Goal: Communication & Community: Answer question/provide support

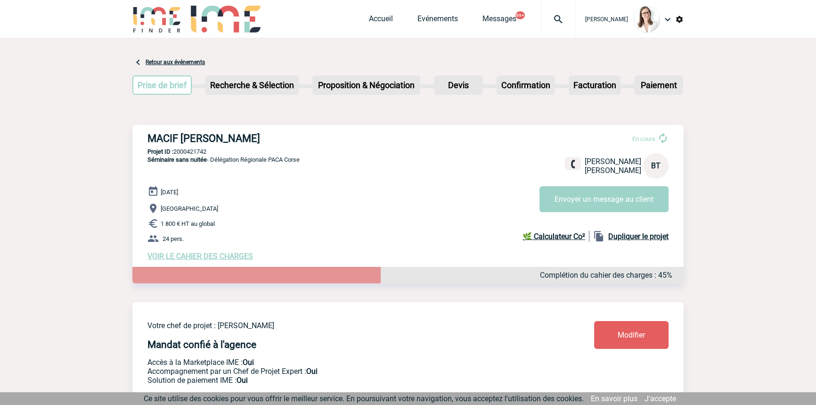
click at [541, 26] on div at bounding box center [558, 19] width 35 height 38
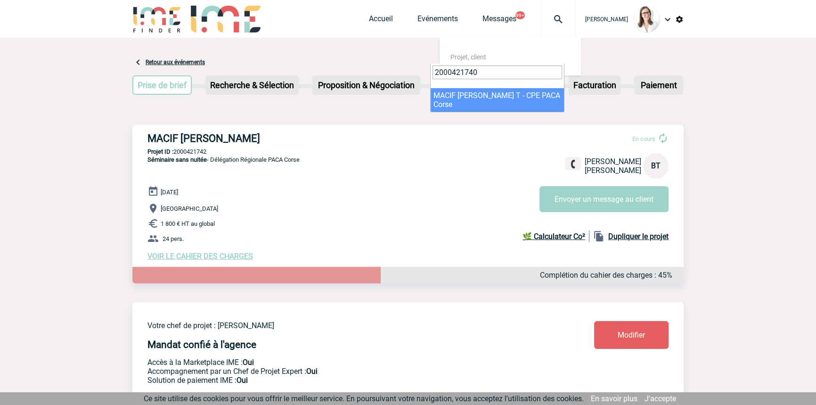
type input "2000421740"
select select "21241"
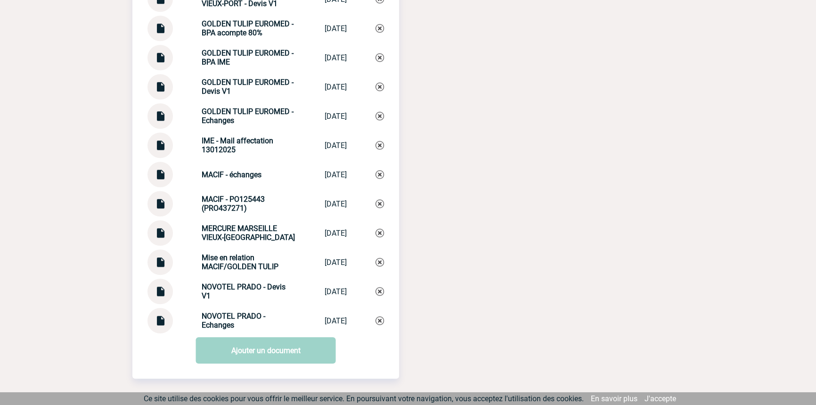
scroll to position [1112, 0]
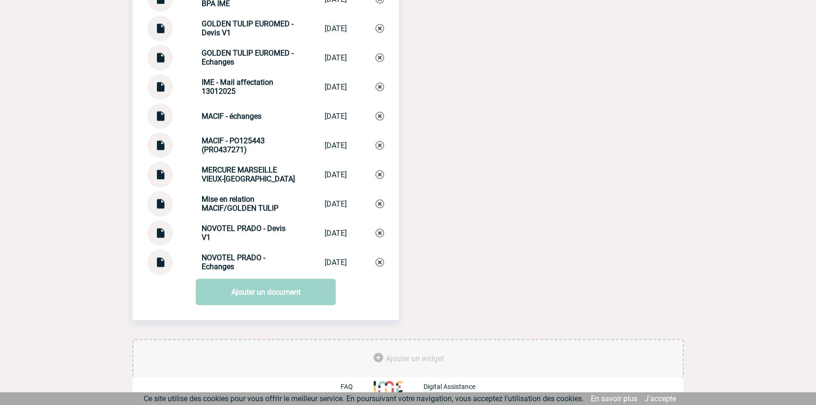
click at [234, 192] on div "Mise en relation MACIF/GOLDEN TULIP Mise en relatio... 13/10/2025" at bounding box center [265, 203] width 236 height 25
copy div "Mise en relation MACIF/GOLDEN TULIP Mise en relatio..."
click at [385, 203] on div "Documents MERCURE MARSEILLE VIEUX-PORT - Devis V1 MERCURE MARSEI... 15/01/2025 …" at bounding box center [265, 81] width 267 height 388
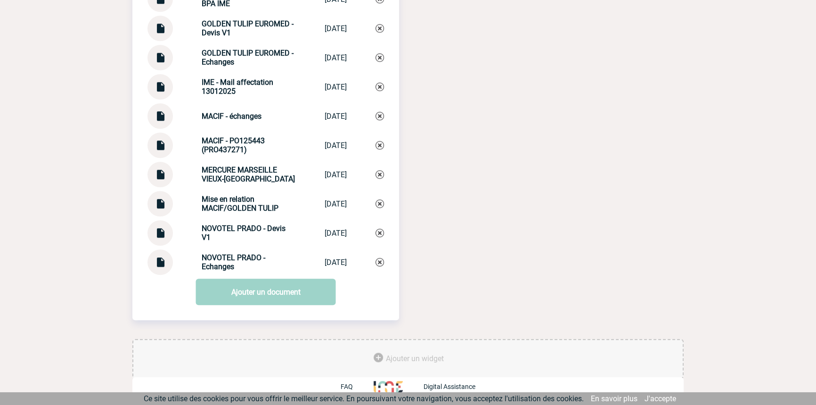
click at [383, 203] on img at bounding box center [379, 203] width 8 height 8
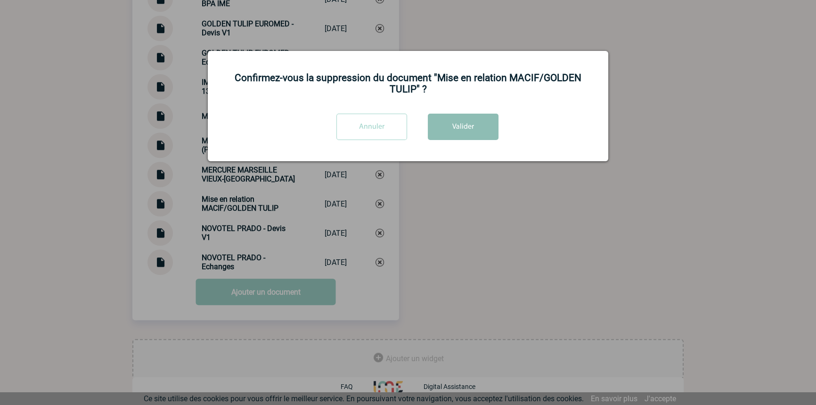
click at [445, 120] on button "Valider" at bounding box center [463, 126] width 71 height 26
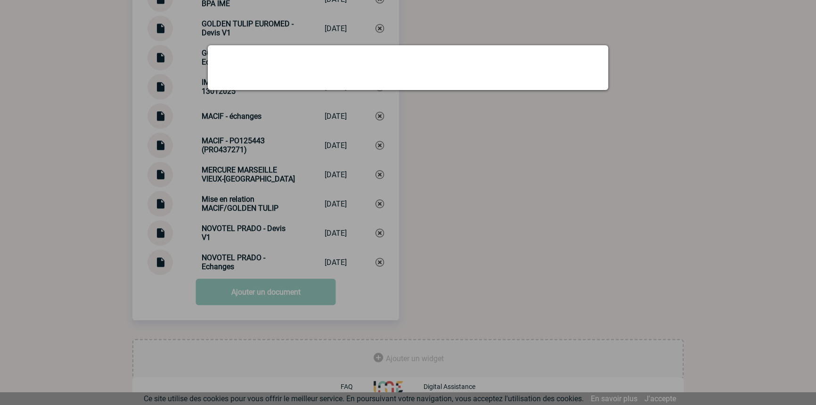
scroll to position [1083, 0]
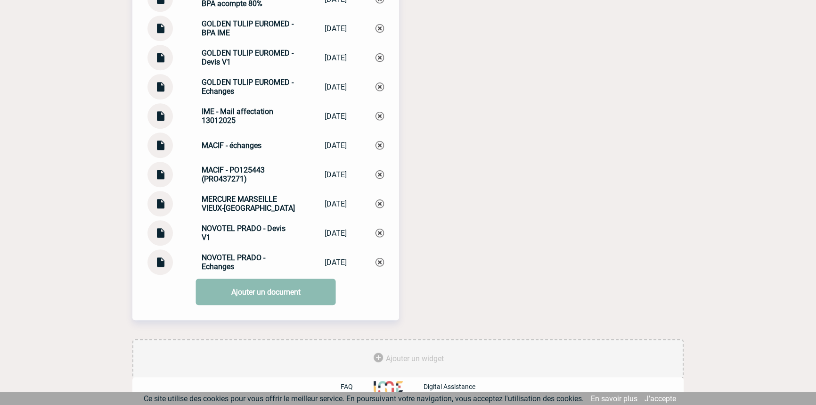
click at [221, 291] on link "Ajouter un document" at bounding box center [266, 291] width 140 height 26
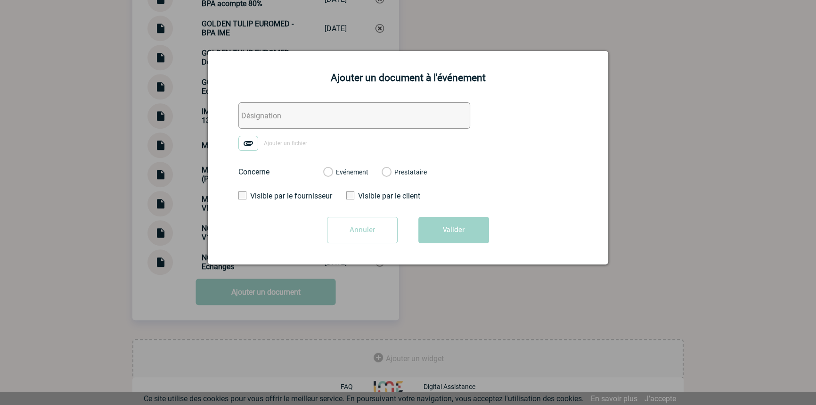
drag, startPoint x: 251, startPoint y: 120, endPoint x: 251, endPoint y: 138, distance: 18.4
click at [251, 120] on input "text" at bounding box center [354, 115] width 232 height 26
paste input "Mise en relation MACIF/GOLDEN TULIP"
type input "Mise en relation MACIF/GOLDEN TULIP"
click at [251, 141] on img at bounding box center [248, 143] width 20 height 15
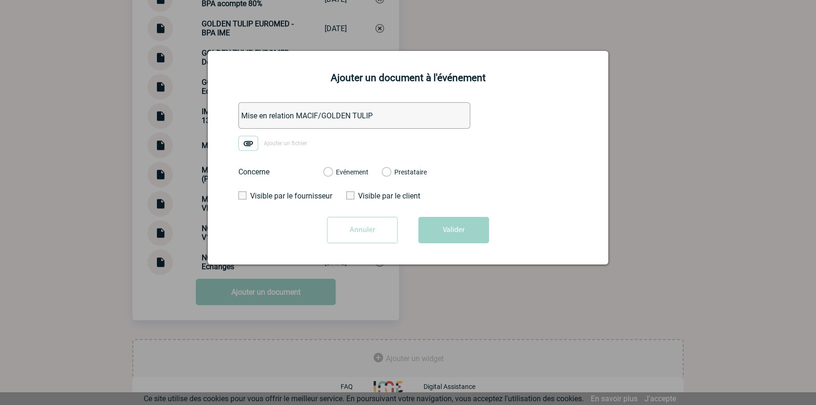
click at [0, 0] on input "Ajouter un fichier" at bounding box center [0, 0] width 0 height 0
click at [332, 175] on label "Evénement" at bounding box center [327, 172] width 9 height 8
click at [0, 0] on input "Evénement" at bounding box center [0, 0] width 0 height 0
click at [438, 221] on button "Valider" at bounding box center [453, 230] width 71 height 26
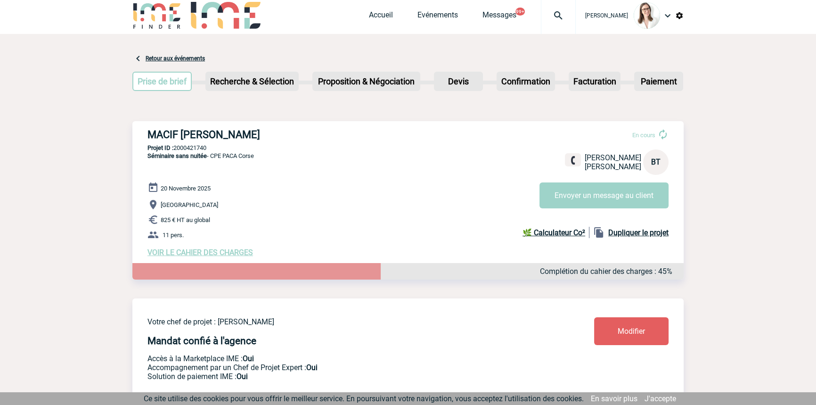
scroll to position [0, 0]
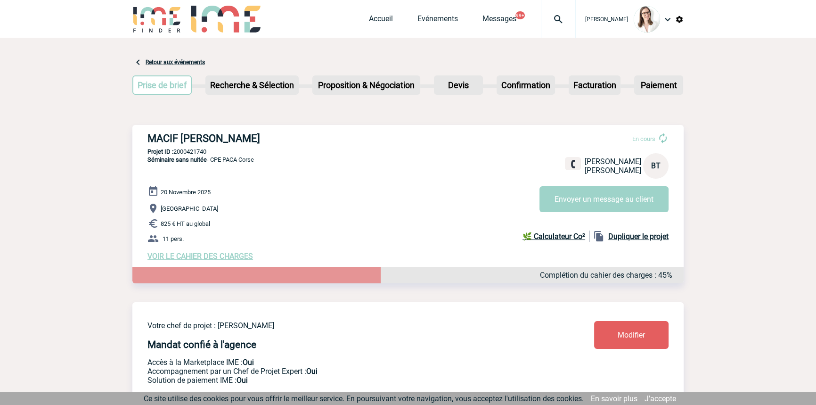
click at [547, 25] on div at bounding box center [558, 19] width 35 height 38
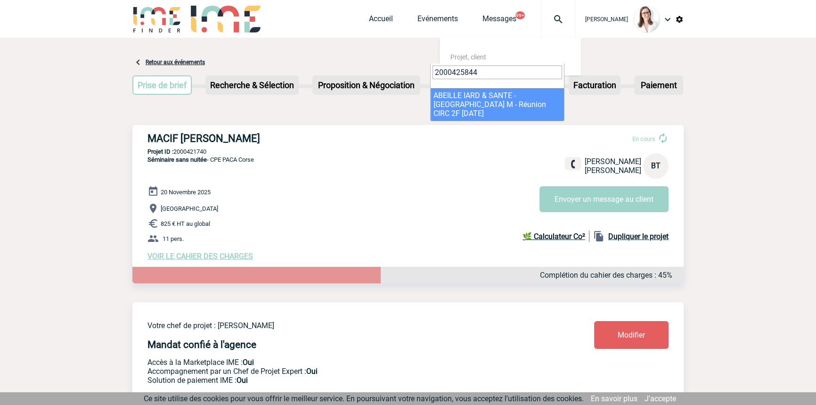
type input "2000425844"
select select "25345"
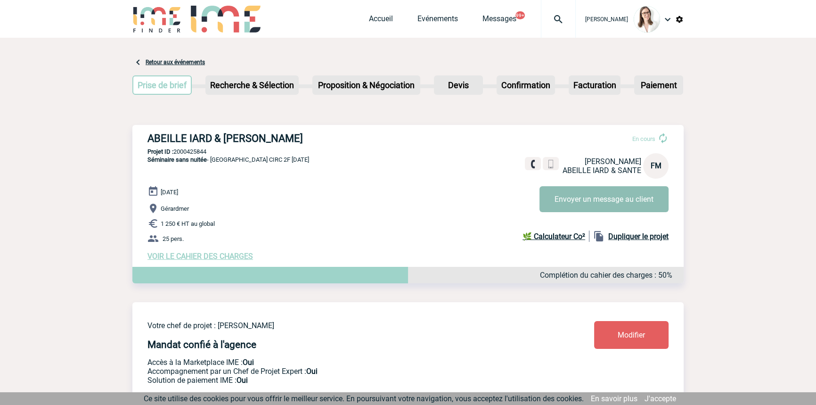
click at [580, 198] on button "Envoyer un message au client" at bounding box center [603, 199] width 129 height 26
drag, startPoint x: 607, startPoint y: 220, endPoint x: 599, endPoint y: 195, distance: 25.8
click at [607, 220] on p "1 250 € HT au global" at bounding box center [415, 223] width 536 height 11
click at [599, 196] on button "Envoyer un message au client" at bounding box center [603, 199] width 129 height 26
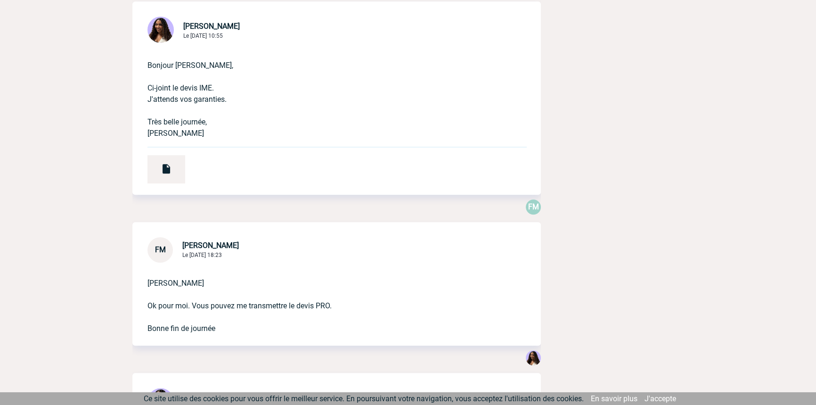
scroll to position [856, 0]
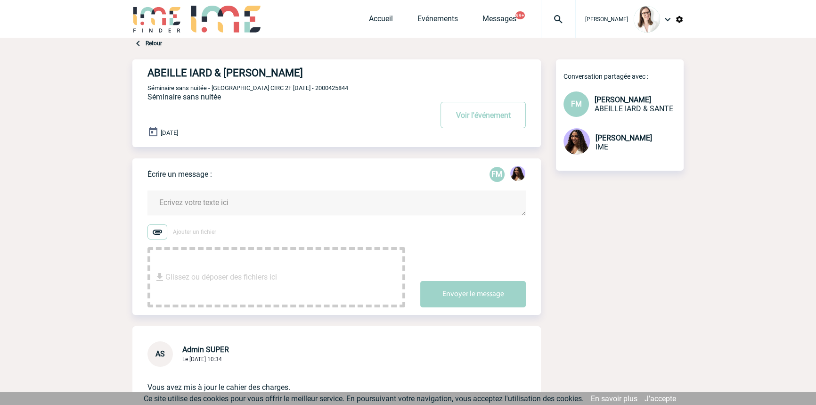
click at [216, 214] on textarea at bounding box center [336, 202] width 378 height 25
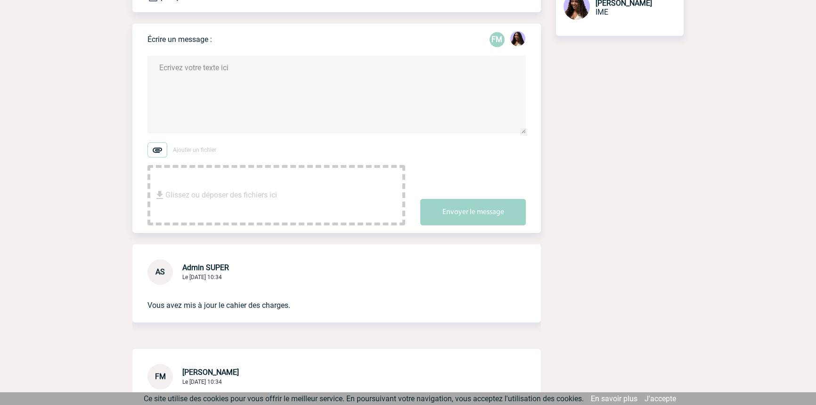
scroll to position [142, 0]
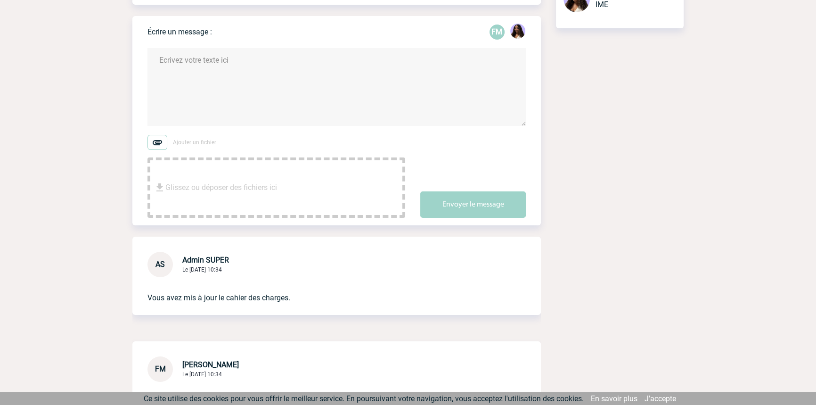
click at [195, 86] on textarea at bounding box center [336, 87] width 378 height 78
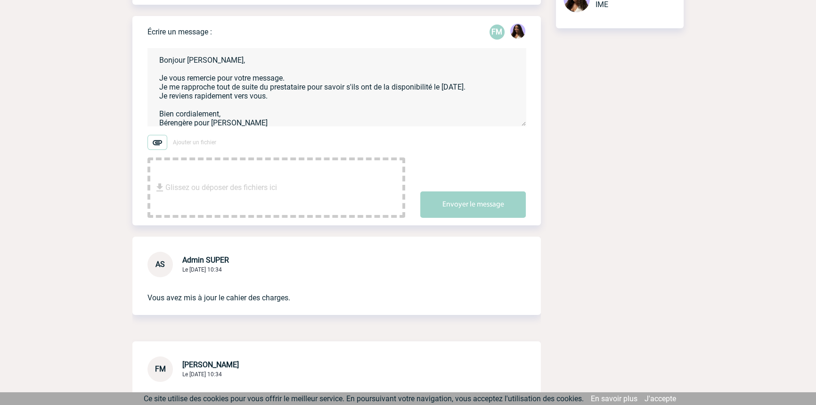
scroll to position [285, 0]
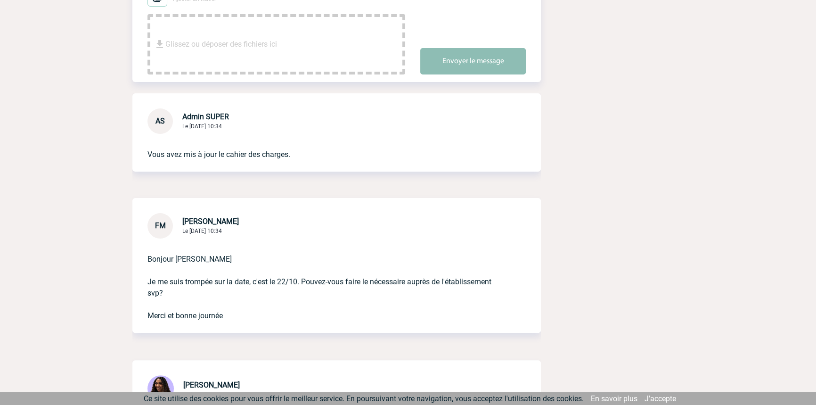
type textarea "Bonjour [PERSON_NAME], Je vous remercie pour votre message. Je me rapproche tou…"
click at [459, 68] on button "Envoyer le message" at bounding box center [472, 61] width 105 height 26
